Goal: Communication & Community: Share content

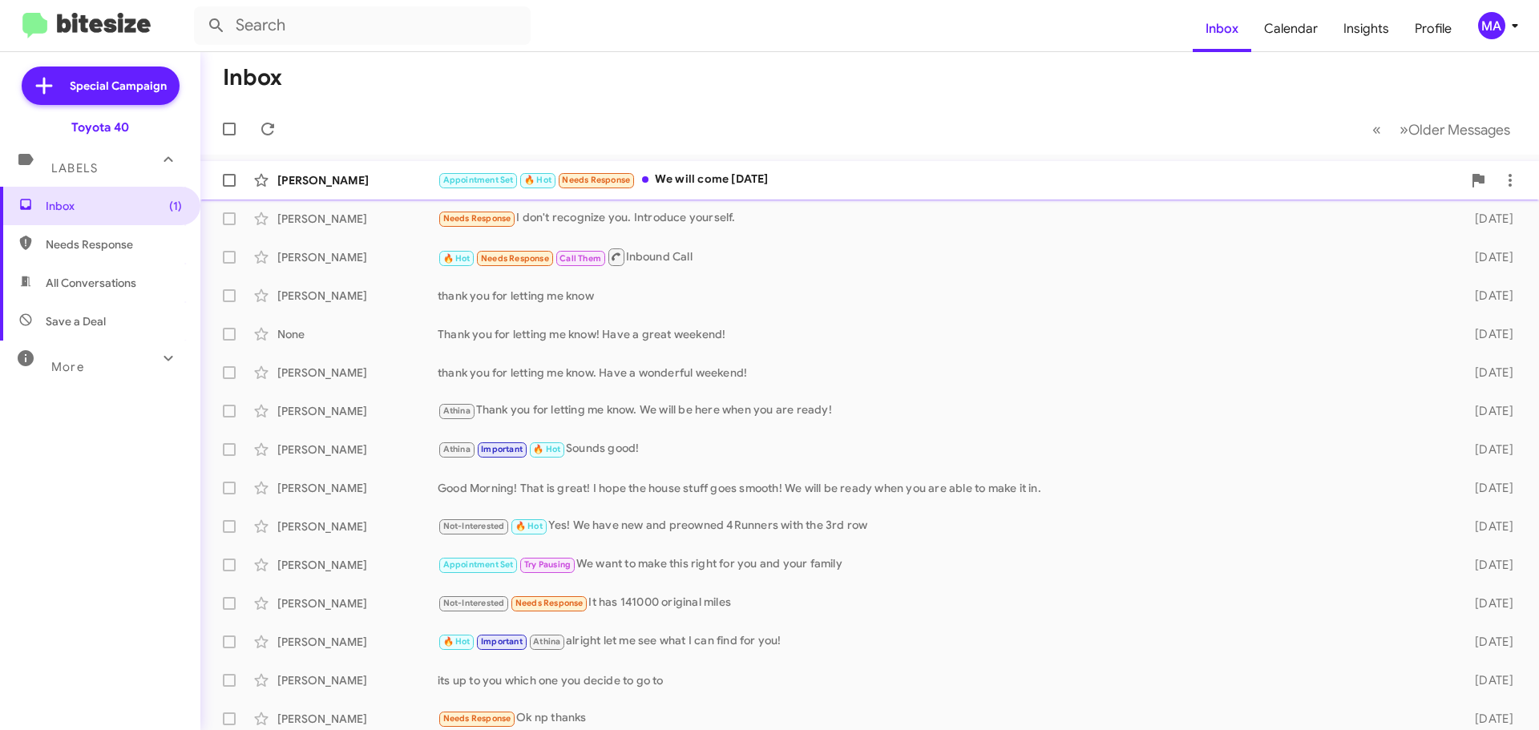
click at [703, 173] on div "Appointment Set 🔥 Hot Needs Response We will come tomorrow" at bounding box center [950, 180] width 1024 height 18
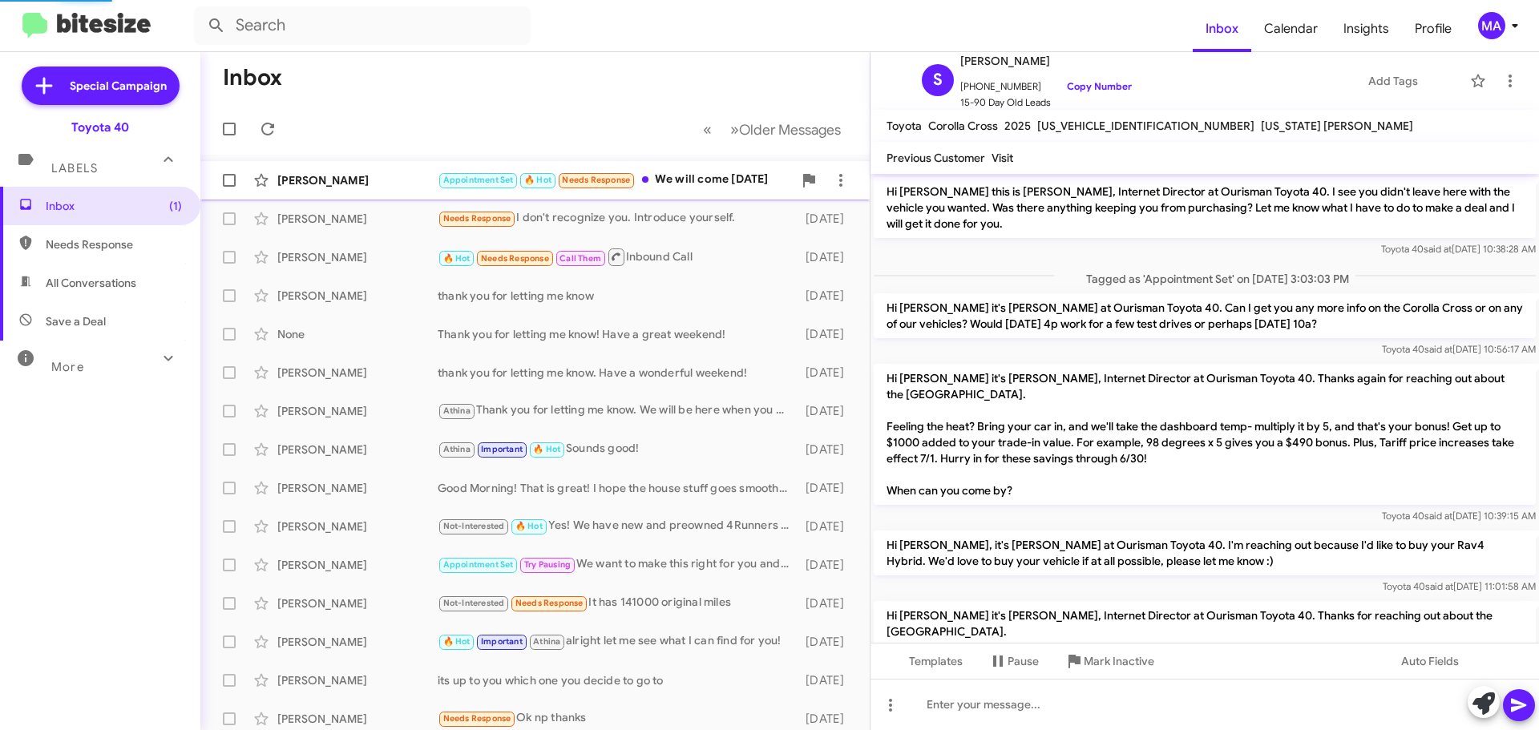
scroll to position [1297, 0]
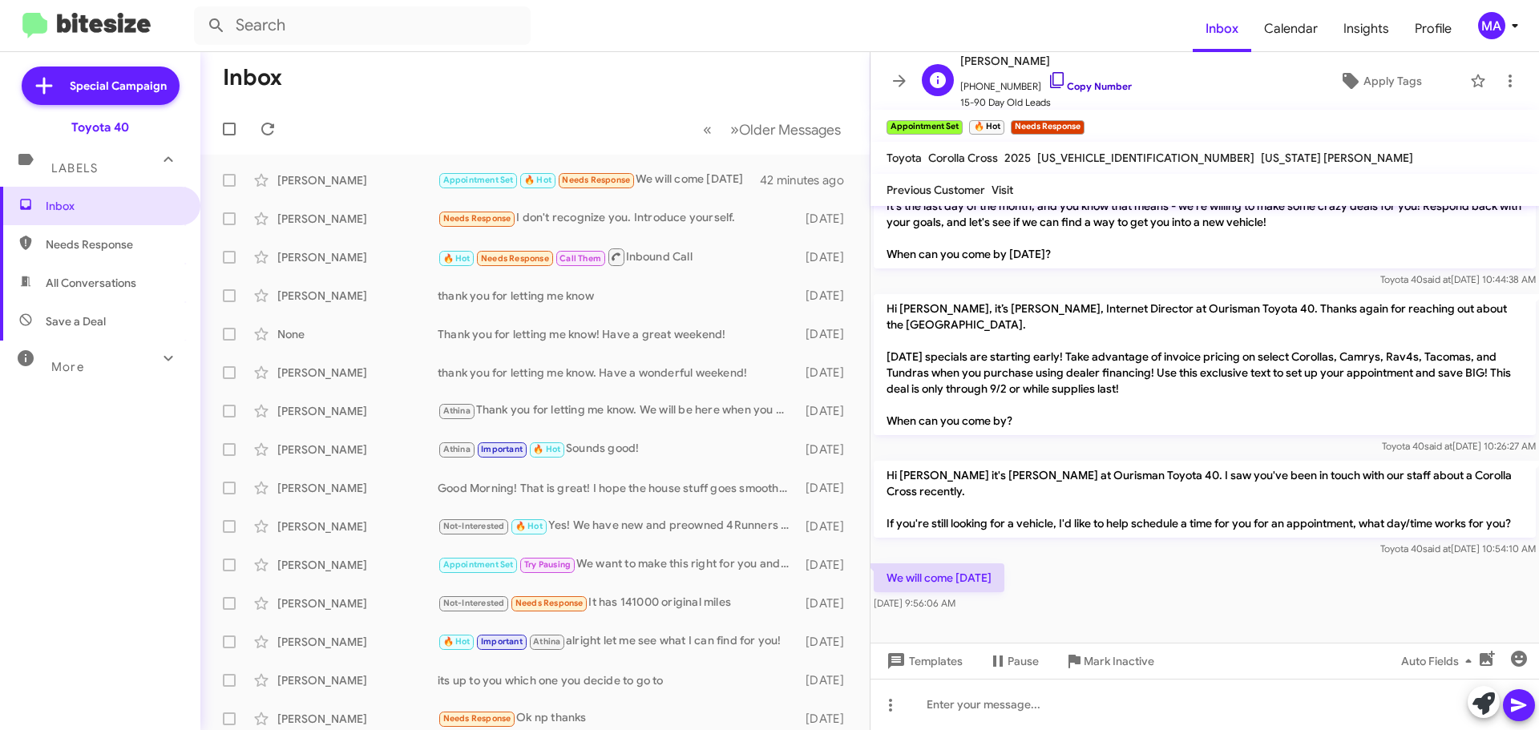
click at [1047, 79] on icon at bounding box center [1056, 80] width 19 height 19
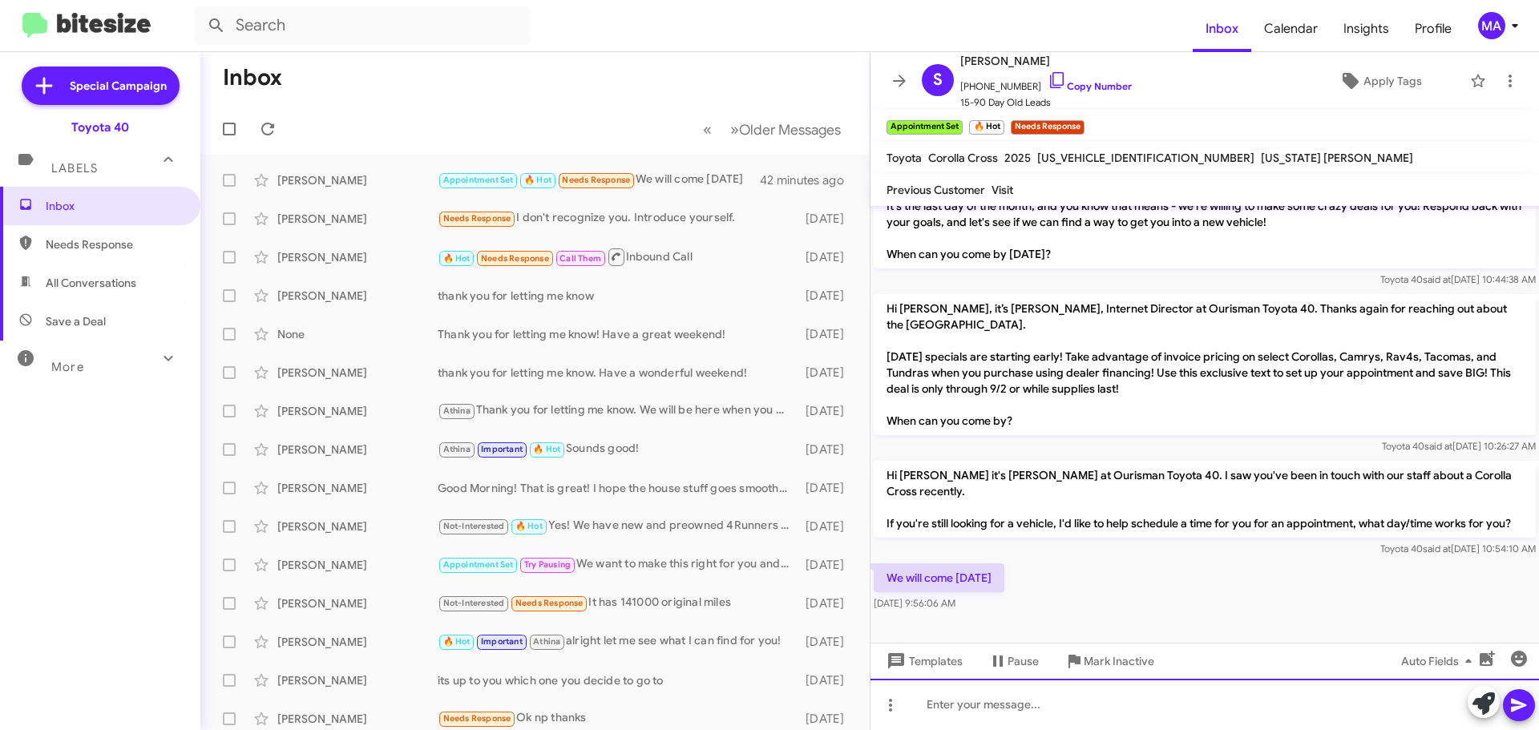
click at [988, 708] on div at bounding box center [1204, 704] width 668 height 51
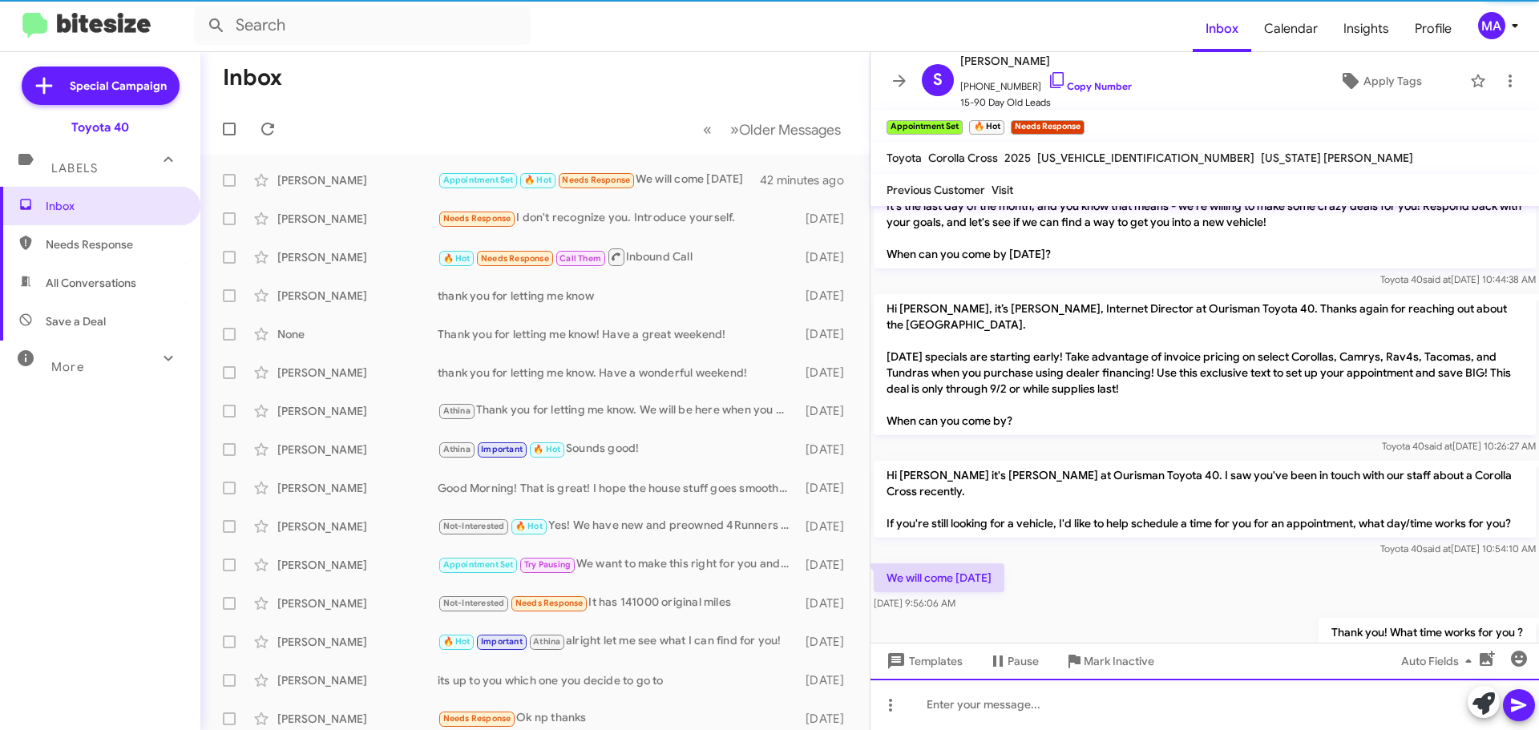
scroll to position [0, 0]
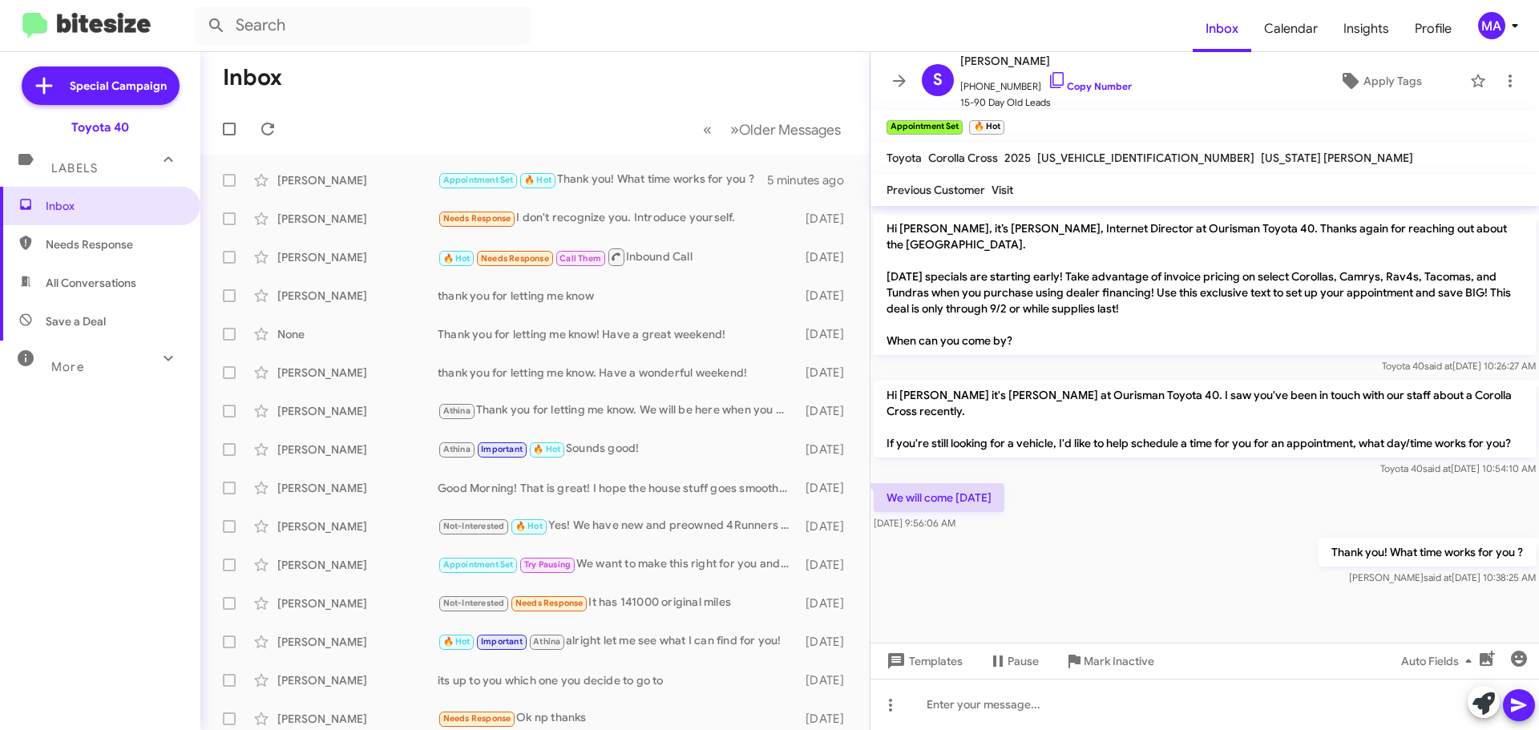
scroll to position [1388, 0]
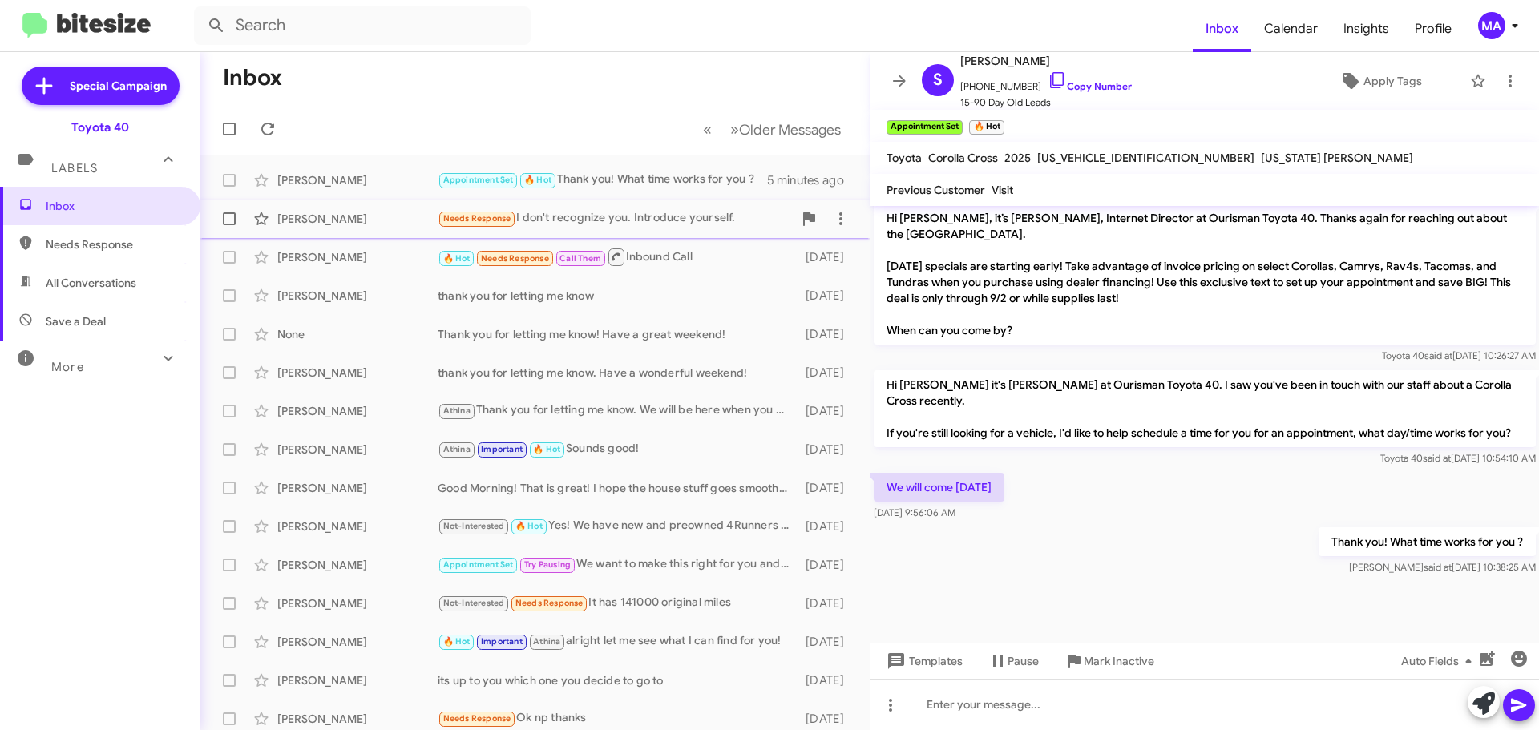
click at [591, 220] on div "Needs Response I don't recognize you. Introduce yourself." at bounding box center [615, 218] width 355 height 18
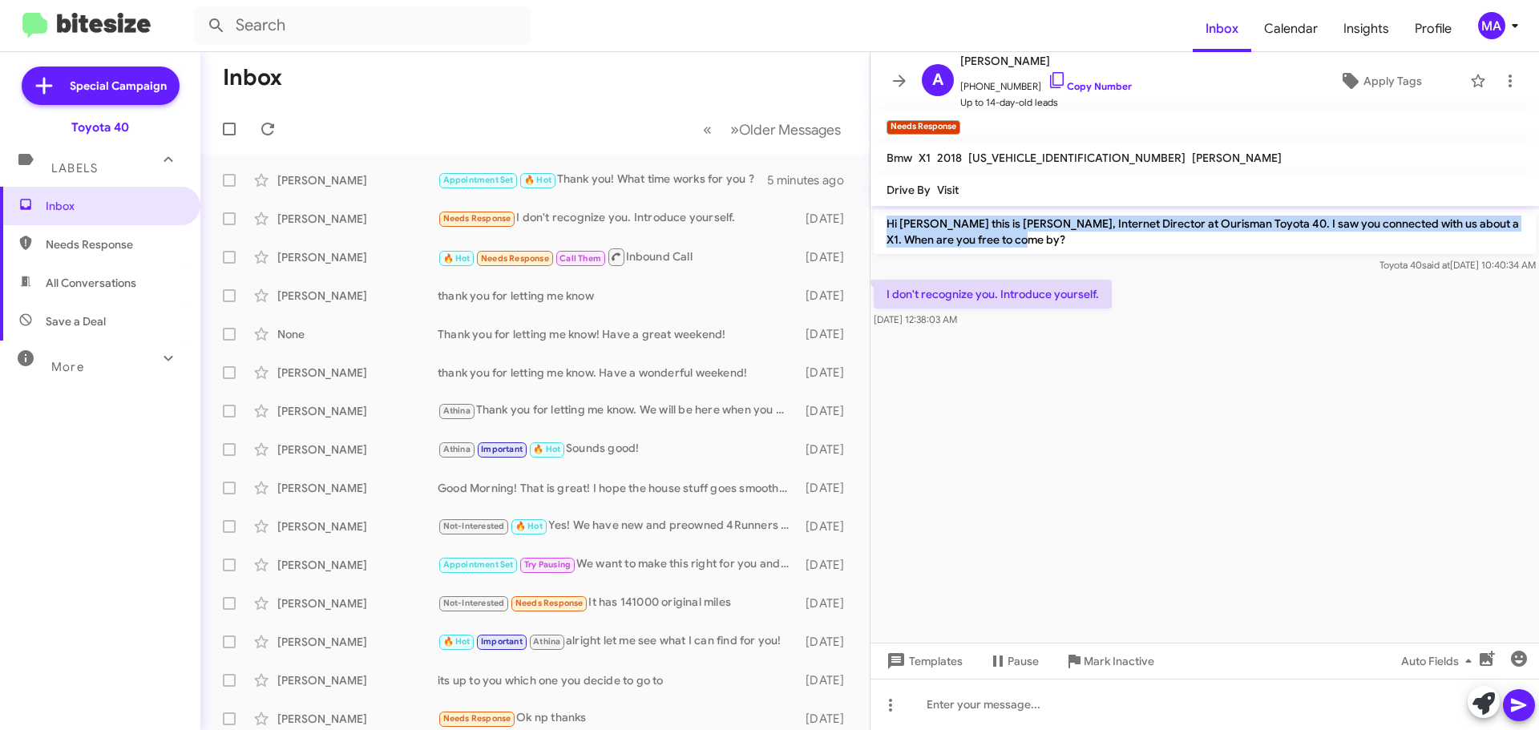
drag, startPoint x: 1031, startPoint y: 243, endPoint x: 881, endPoint y: 224, distance: 151.8
click at [881, 224] on p "Hi [PERSON_NAME] this is [PERSON_NAME], Internet Director at Ourisman Toyota 40…" at bounding box center [1204, 231] width 662 height 45
copy p "Hi [PERSON_NAME] this is [PERSON_NAME], Internet Director at Ourisman Toyota 40…"
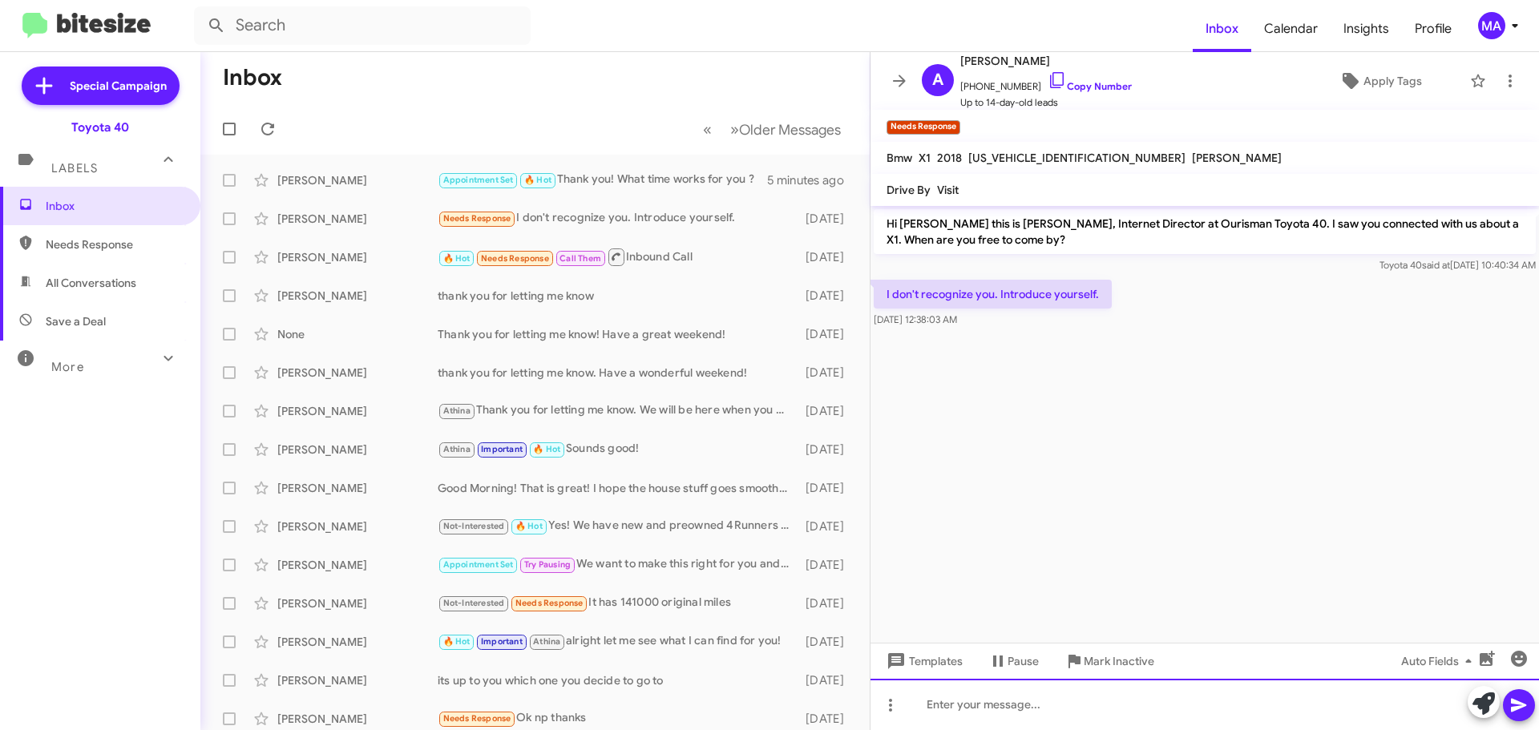
click at [1028, 704] on div at bounding box center [1204, 704] width 668 height 51
paste div
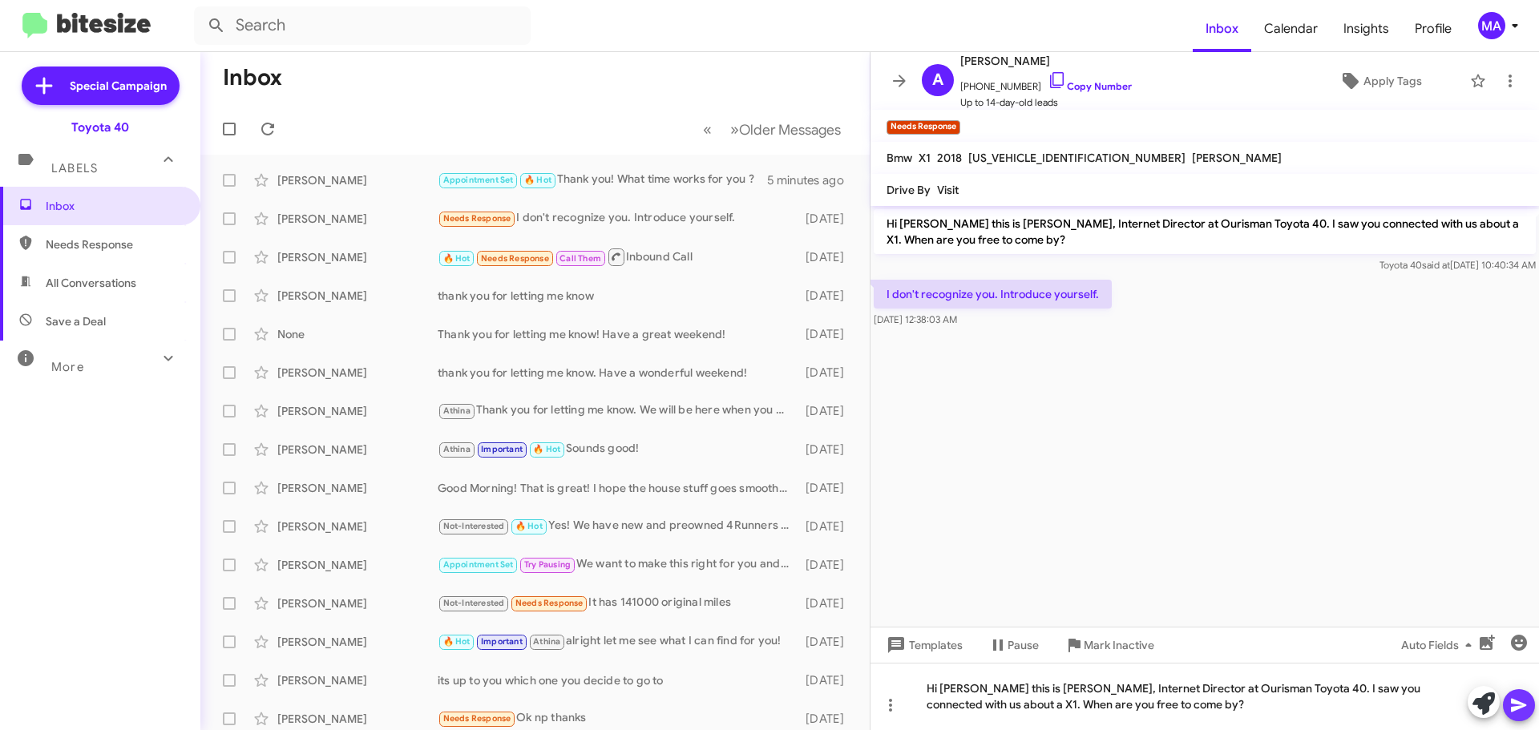
click at [1510, 702] on icon at bounding box center [1518, 705] width 19 height 19
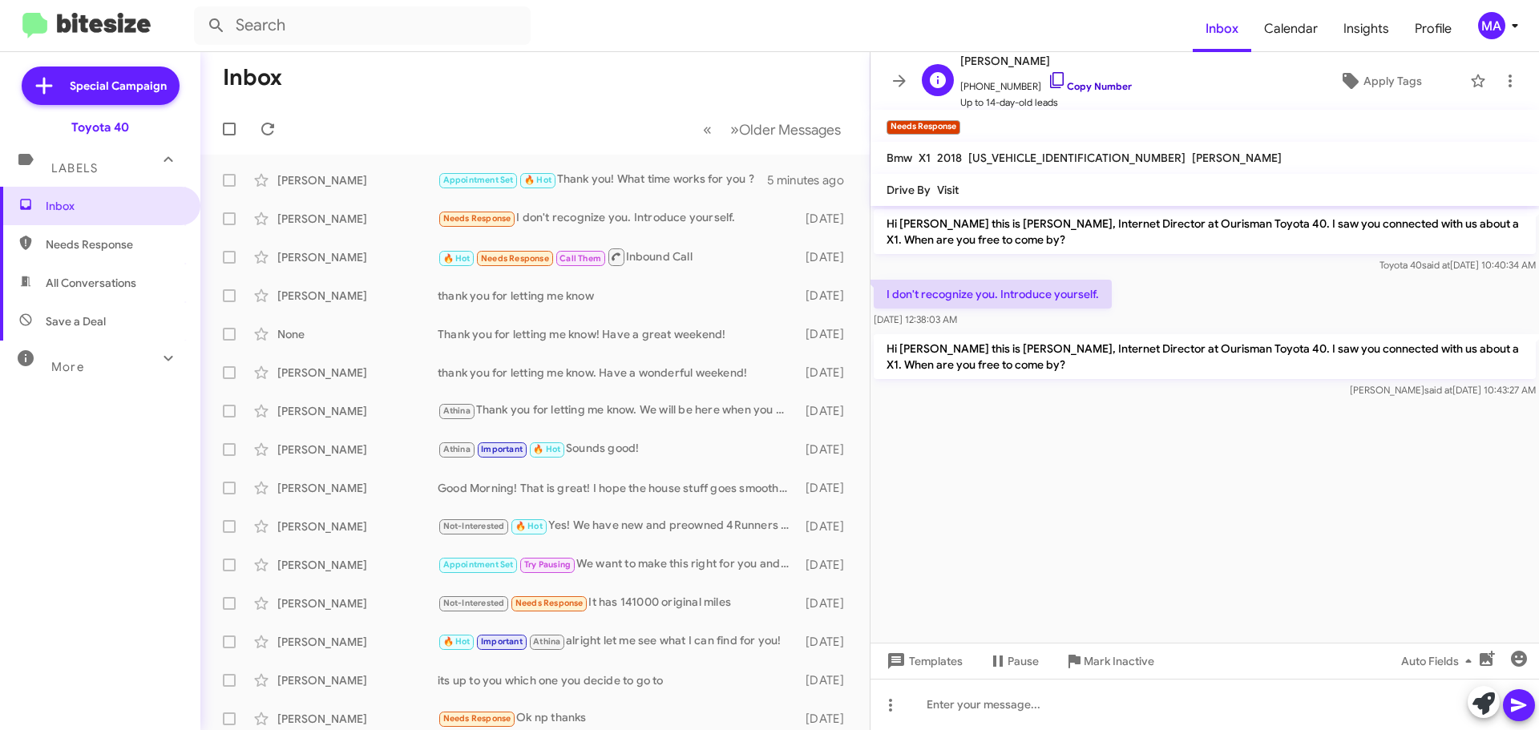
click at [1047, 83] on icon at bounding box center [1056, 80] width 19 height 19
click at [1047, 80] on icon at bounding box center [1056, 80] width 19 height 19
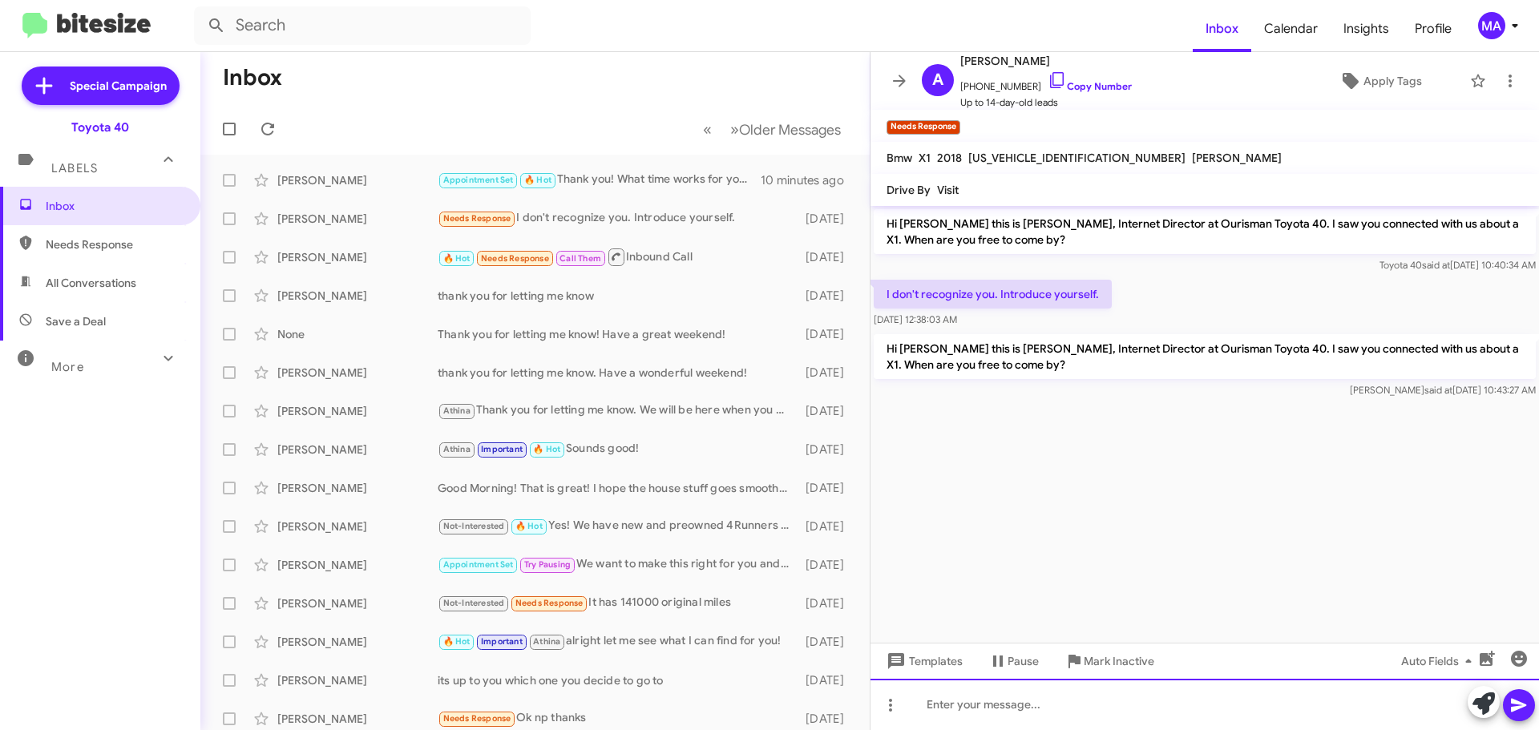
click at [1002, 713] on div at bounding box center [1204, 704] width 668 height 51
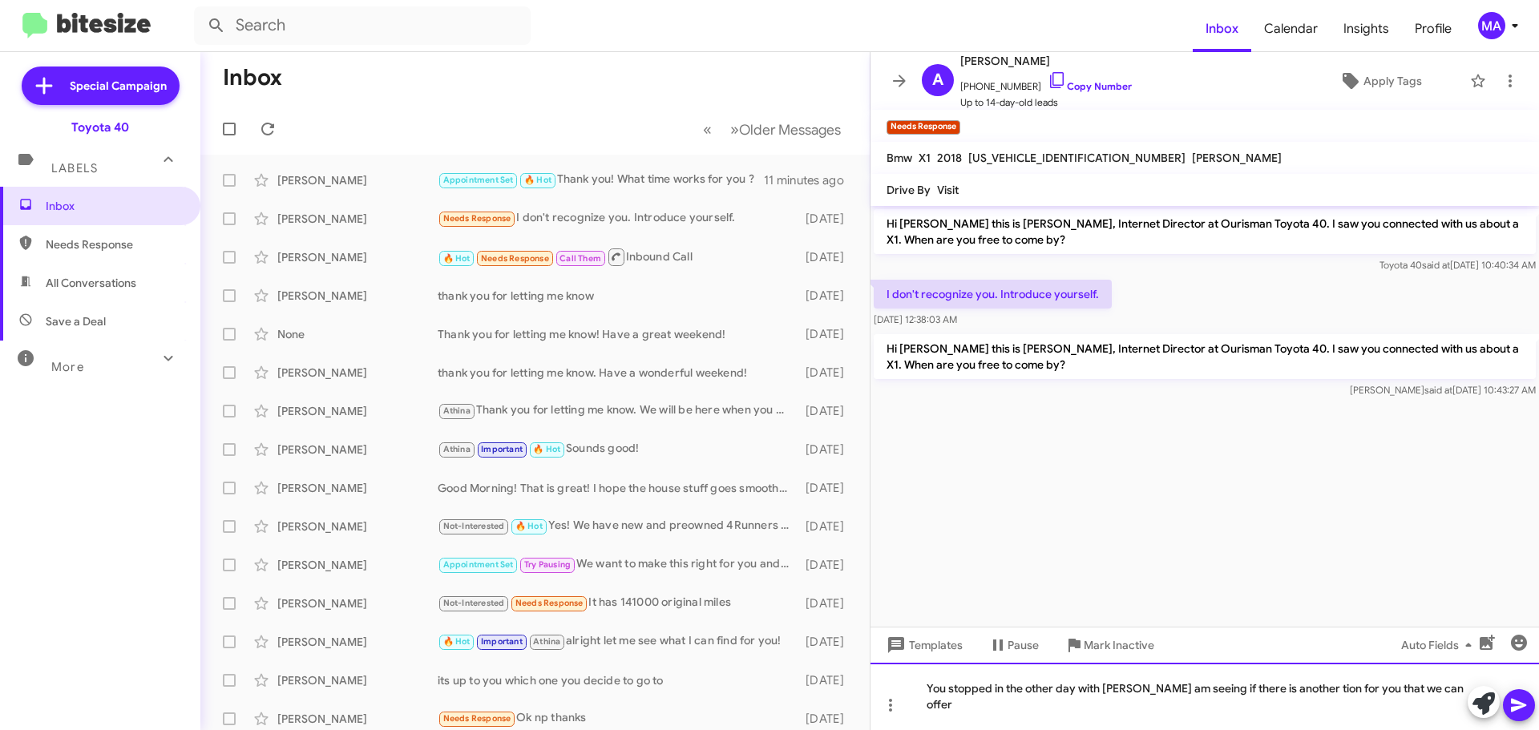
click at [1299, 702] on div "You stopped in the other day with Terry- I am seeing if there is another tion f…" at bounding box center [1204, 696] width 668 height 67
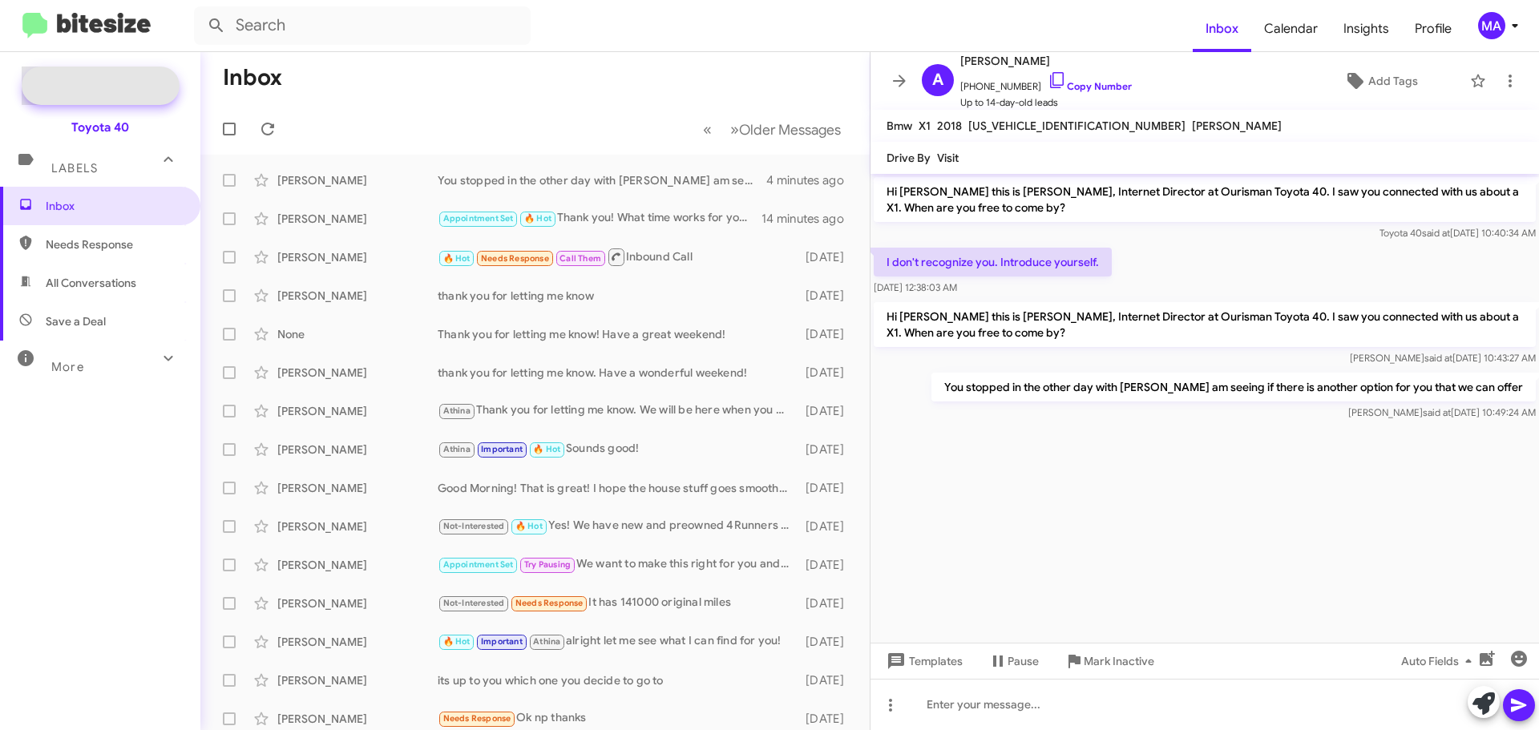
click at [111, 88] on span "Special Campaign" at bounding box center [118, 86] width 97 height 16
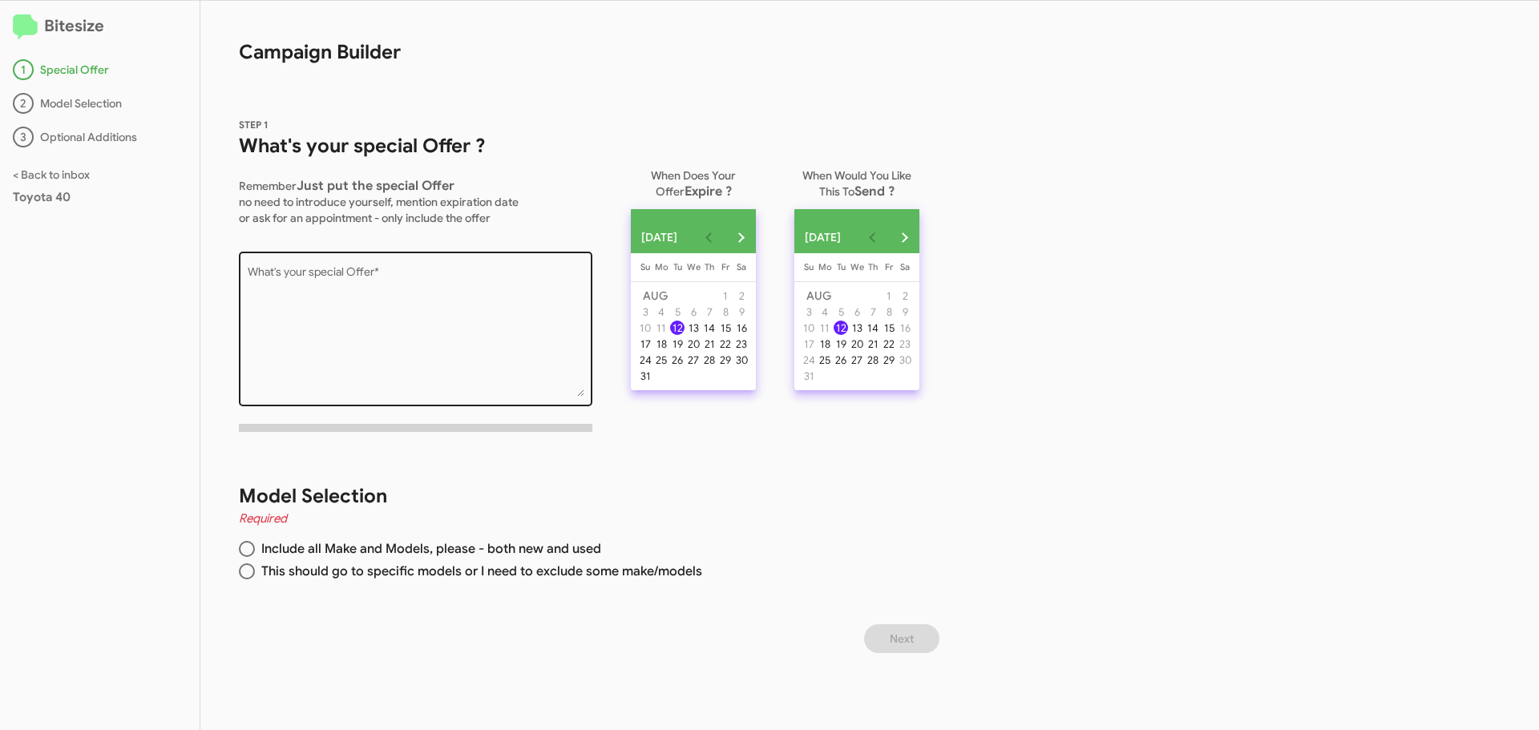
click at [397, 280] on textarea "What's your special Offer *" at bounding box center [416, 332] width 337 height 130
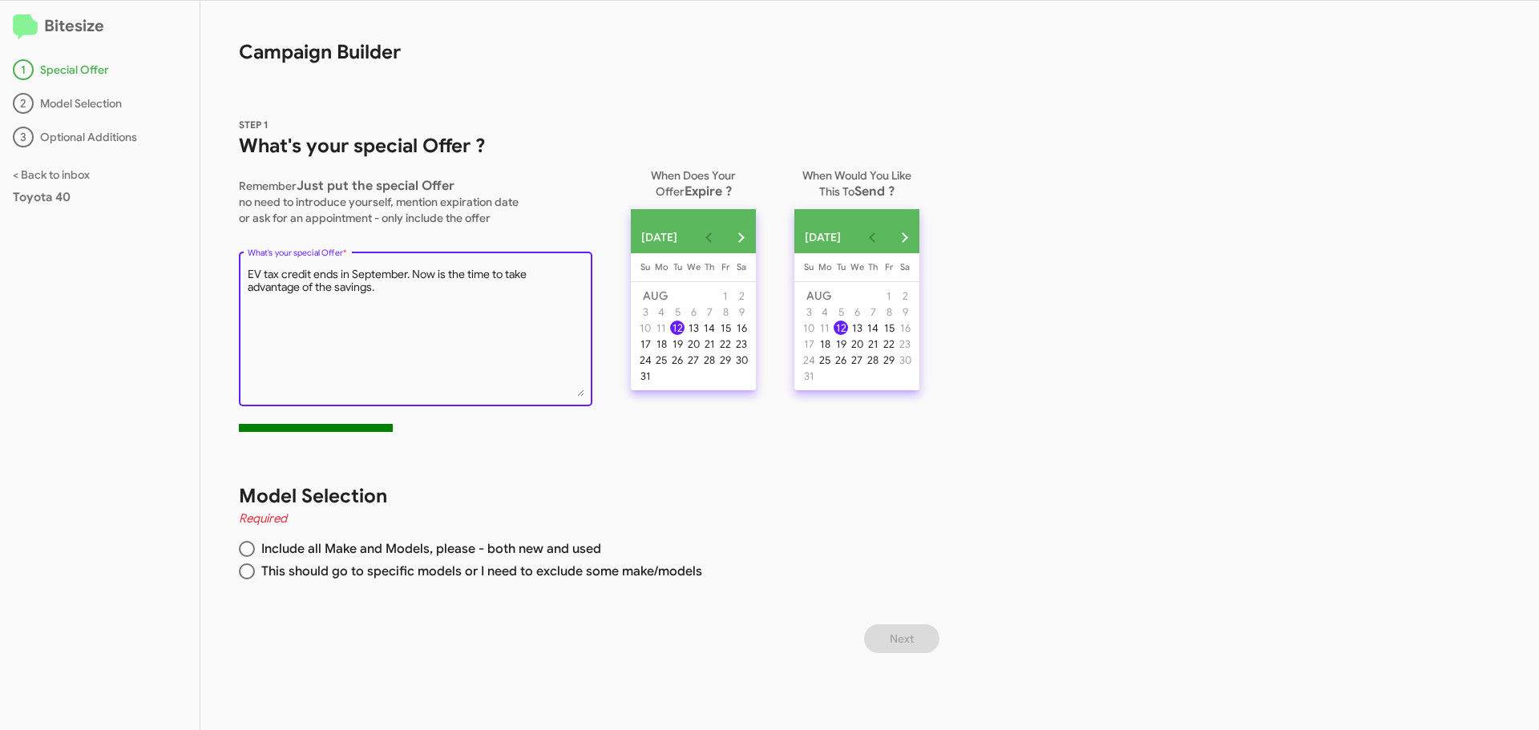
click at [401, 297] on textarea "What's your special Offer *" at bounding box center [416, 332] width 337 height 130
type textarea "EV tax credit ends in September. Now is the time to take advantage of the savin…"
click at [920, 242] on button "Next month" at bounding box center [904, 237] width 32 height 32
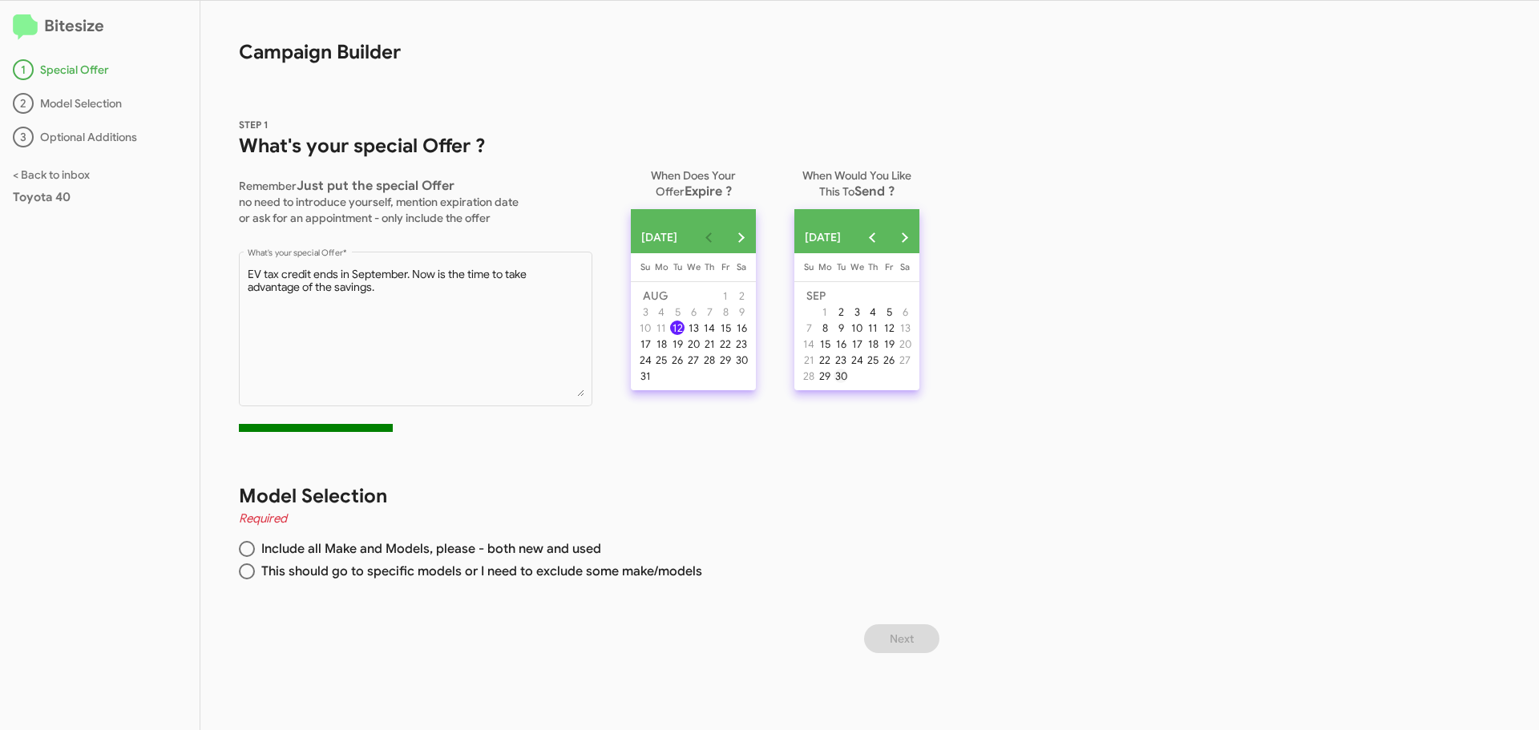
click at [848, 383] on div "30" at bounding box center [840, 376] width 14 height 14
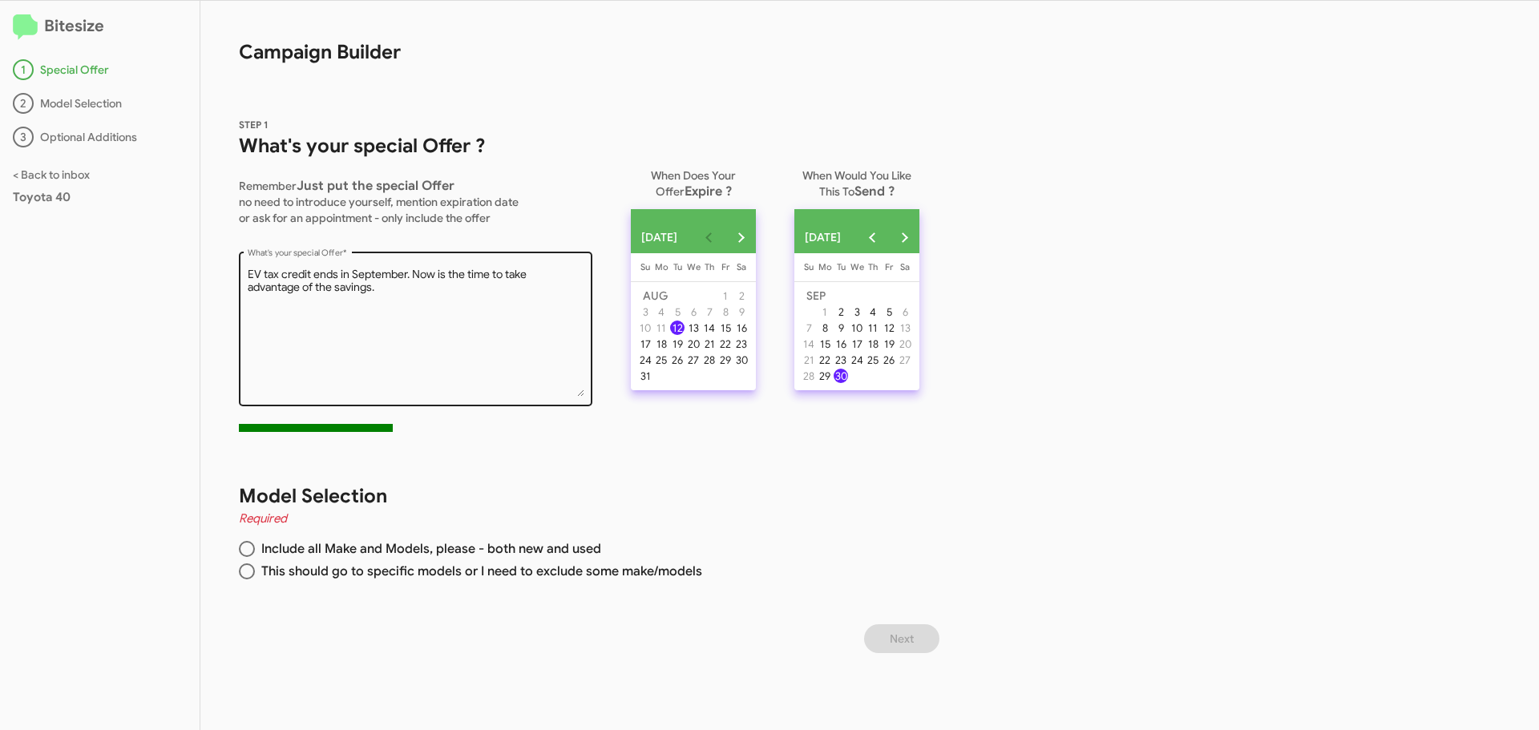
click at [443, 338] on textarea "What's your special Offer *" at bounding box center [416, 332] width 337 height 130
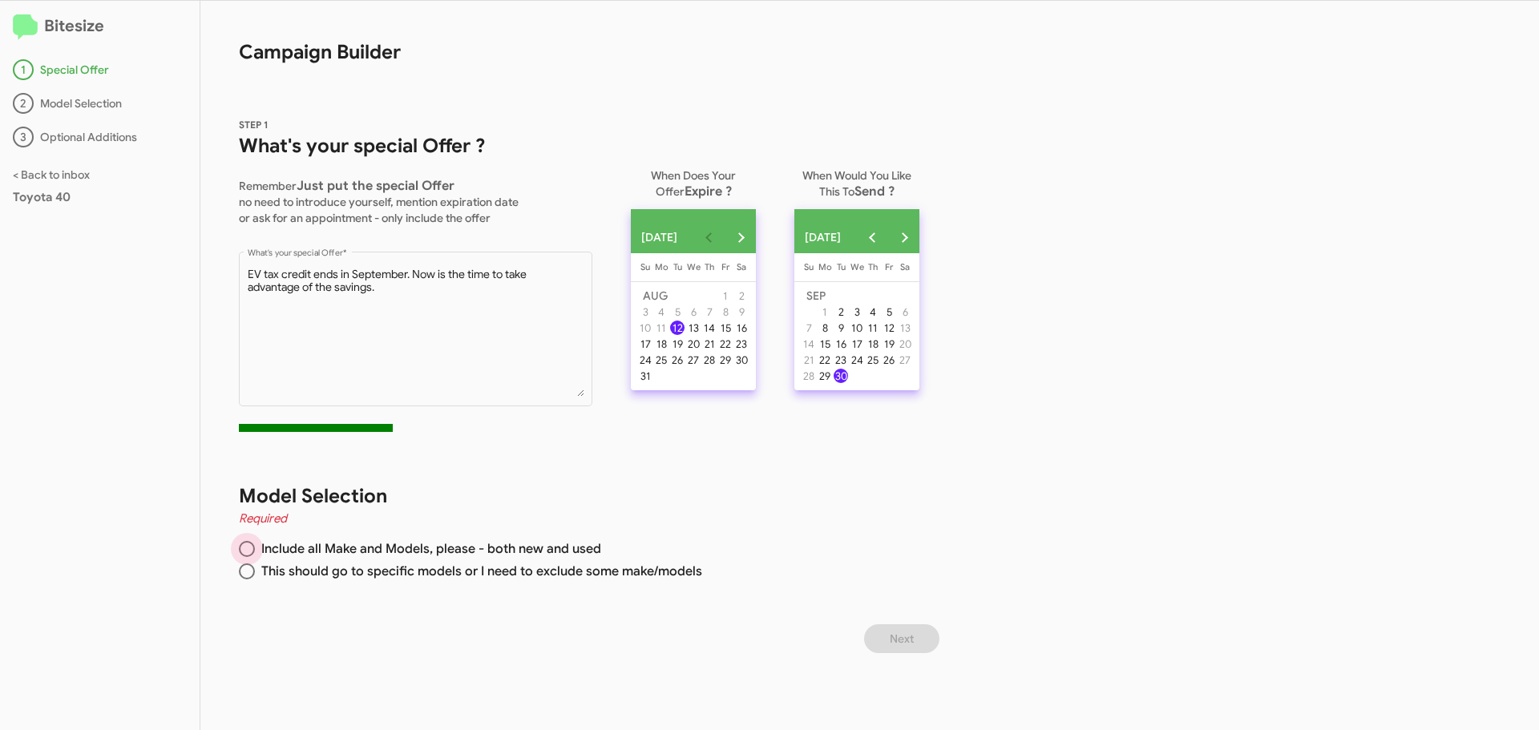
click at [245, 551] on span at bounding box center [247, 549] width 16 height 16
click at [245, 551] on input "Include all Make and Models, please - both new and used" at bounding box center [247, 549] width 16 height 16
radio input "true"
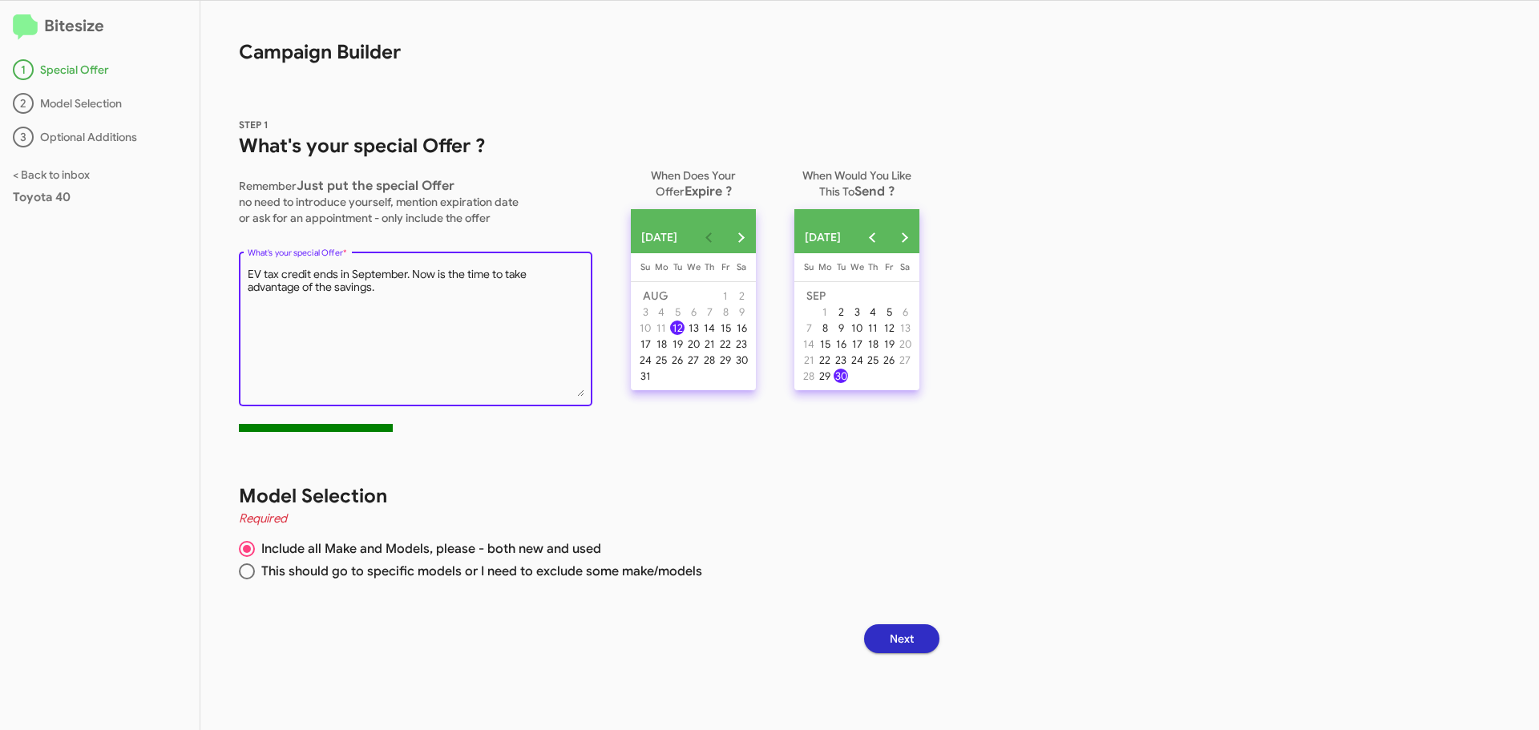
click at [402, 296] on textarea "What's your special Offer *" at bounding box center [416, 332] width 337 height 130
type textarea "EV tax credit ends in September. Now is the time to take advantage of the savin…"
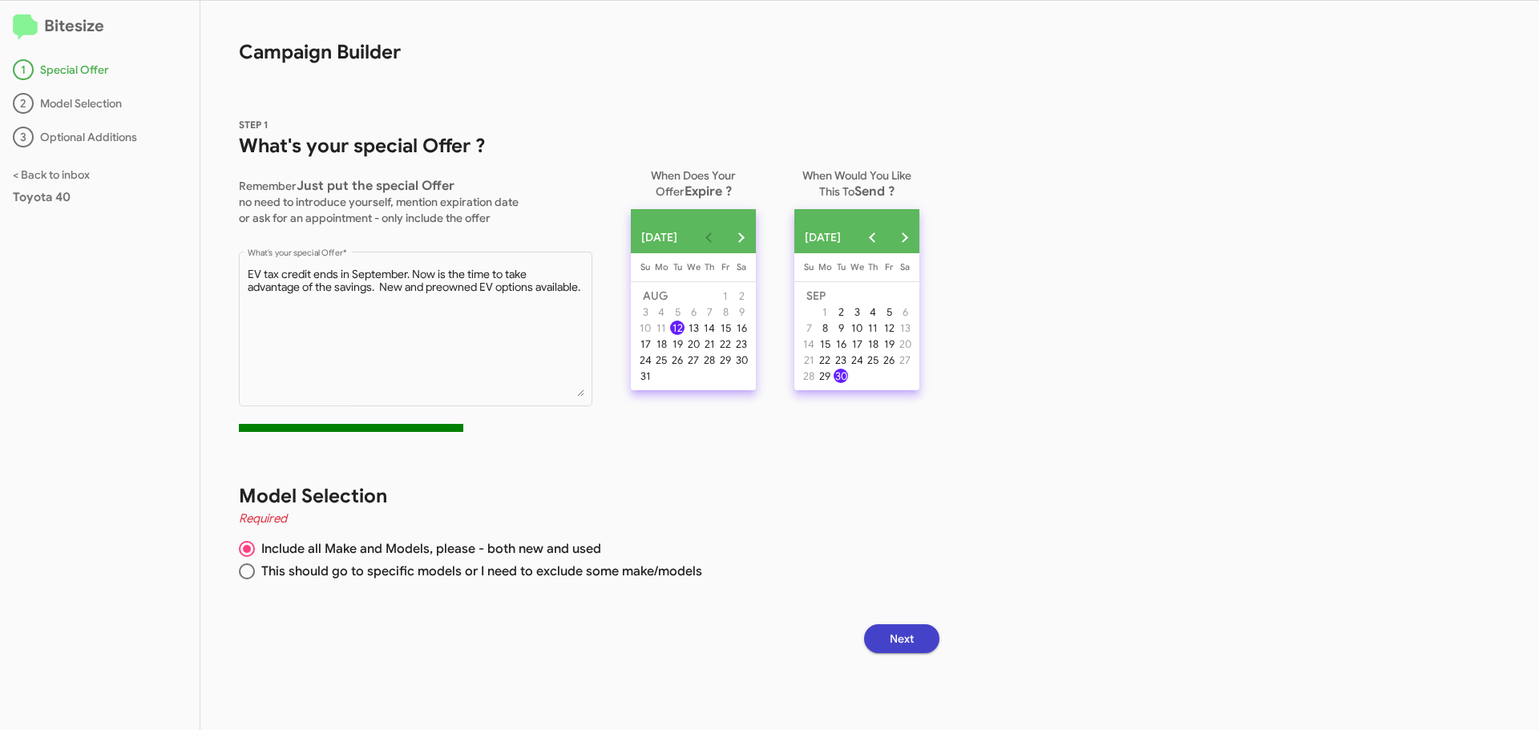
click at [913, 635] on span "Next" at bounding box center [901, 638] width 24 height 29
click at [700, 335] on div "13" at bounding box center [693, 328] width 14 height 14
click at [888, 233] on button "Previous month" at bounding box center [872, 237] width 32 height 32
click at [848, 335] on div "12" at bounding box center [840, 328] width 14 height 14
click at [756, 240] on button "Next month" at bounding box center [740, 237] width 32 height 32
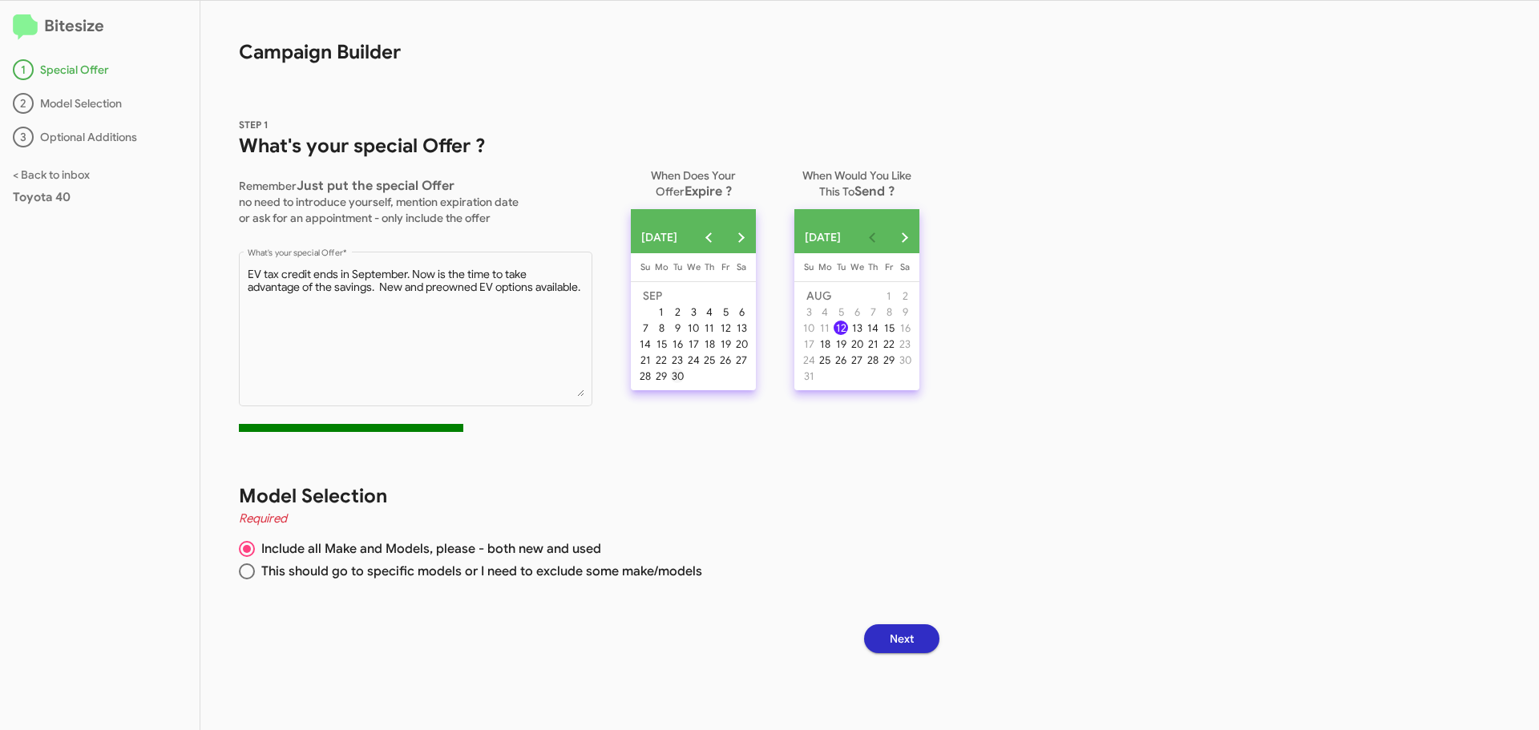
click at [682, 382] on div "30" at bounding box center [677, 376] width 14 height 14
click at [906, 636] on span "Next" at bounding box center [901, 638] width 24 height 29
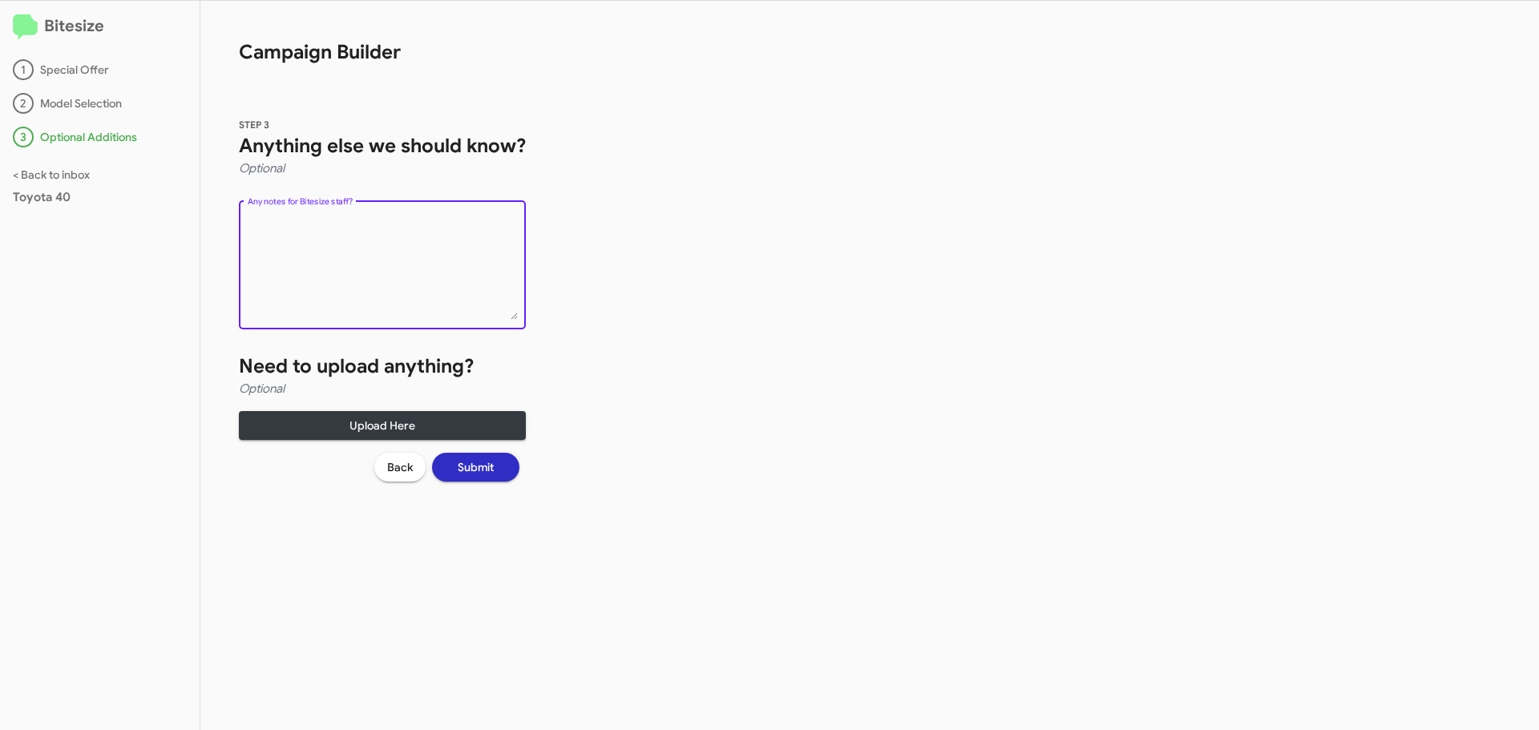
click at [412, 230] on textarea "Any notes for Bitesize staff?" at bounding box center [383, 268] width 270 height 104
type textarea "New Bz4x models- 0% financing or $14,000.00 off for lease!"
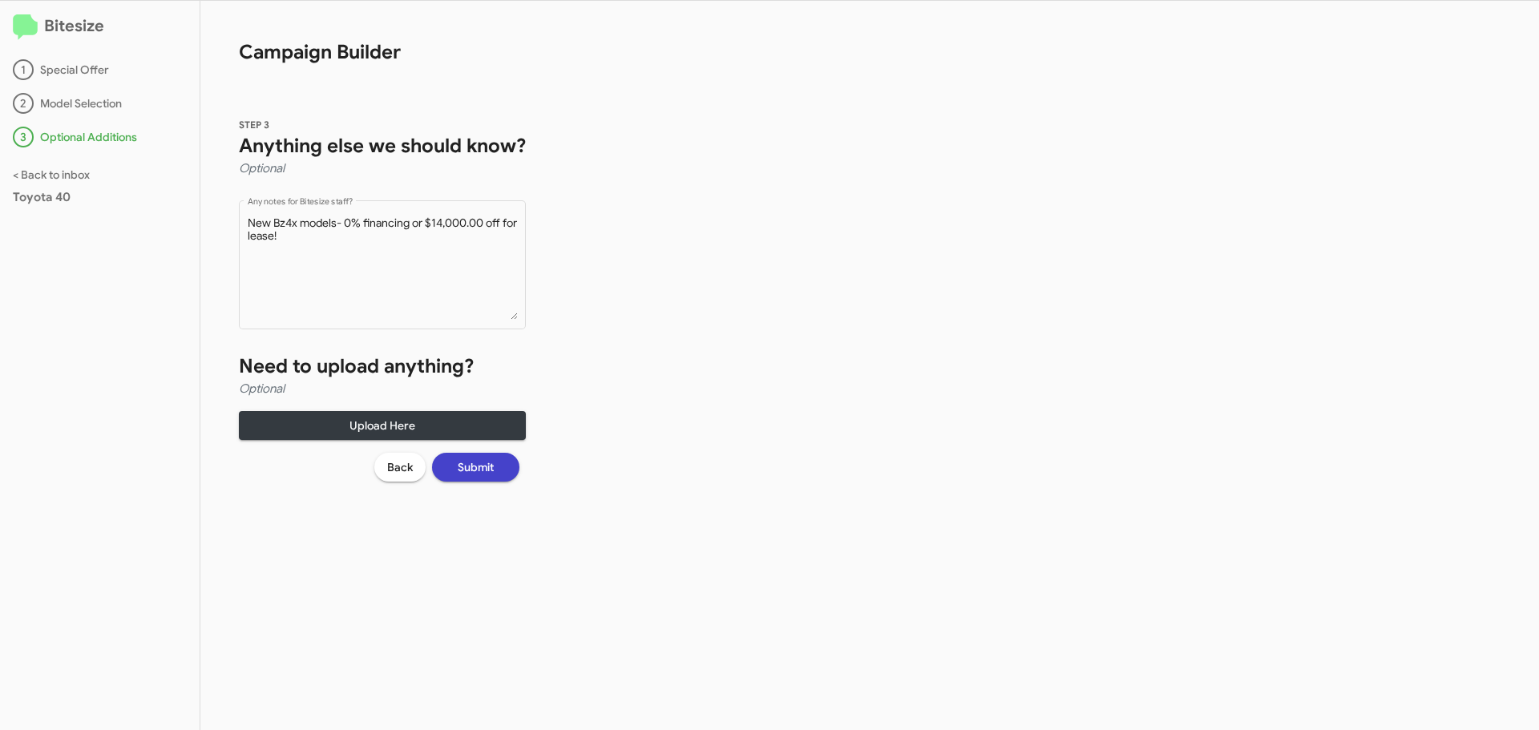
click at [482, 470] on span "Submit" at bounding box center [476, 467] width 36 height 29
